Goal: Transaction & Acquisition: Purchase product/service

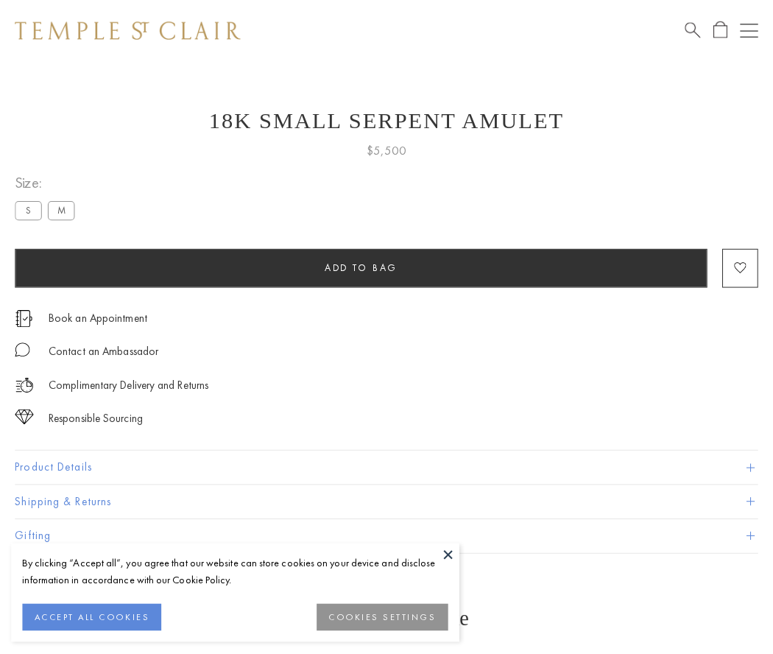
scroll to position [24, 0]
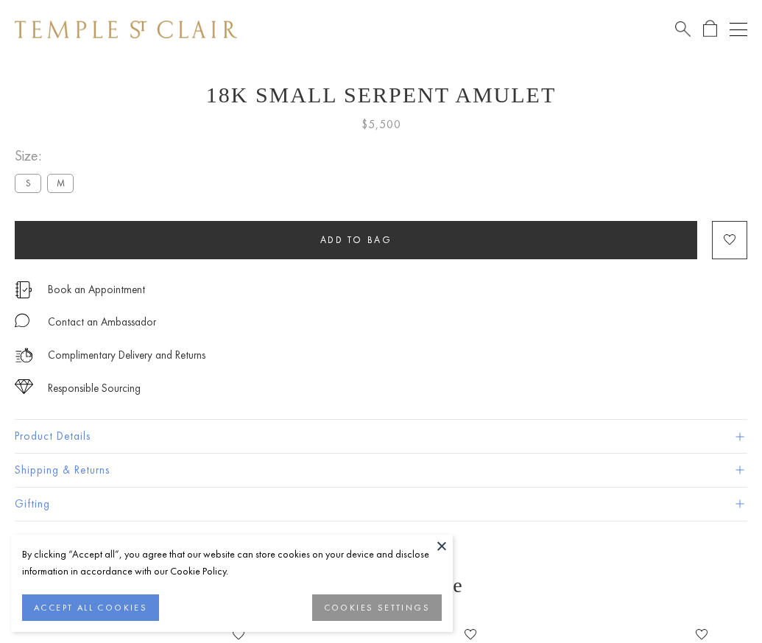
click at [355, 239] on span "Add to bag" at bounding box center [356, 239] width 72 height 13
